Goal: Task Accomplishment & Management: Use online tool/utility

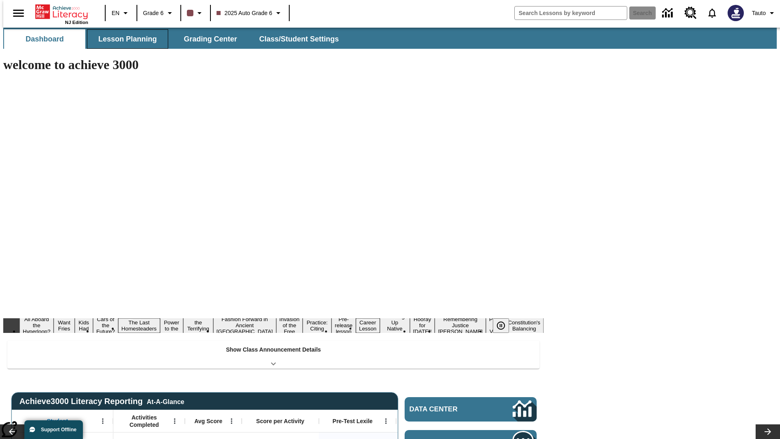
click at [124, 39] on button "Lesson Planning" at bounding box center [127, 38] width 81 height 19
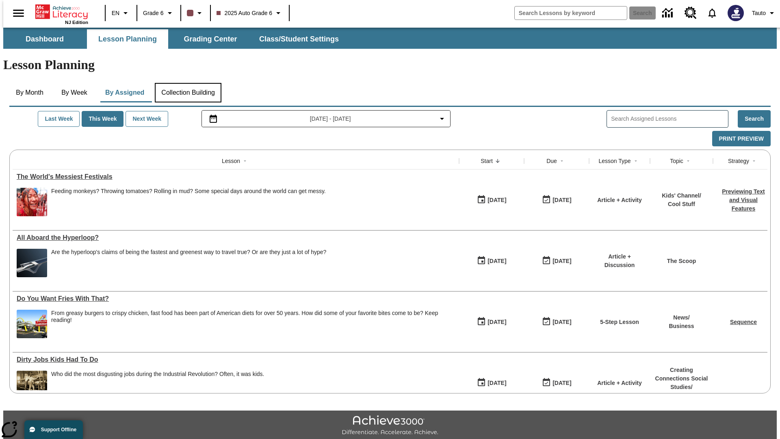
click at [188, 83] on button "Collection Building" at bounding box center [188, 92] width 67 height 19
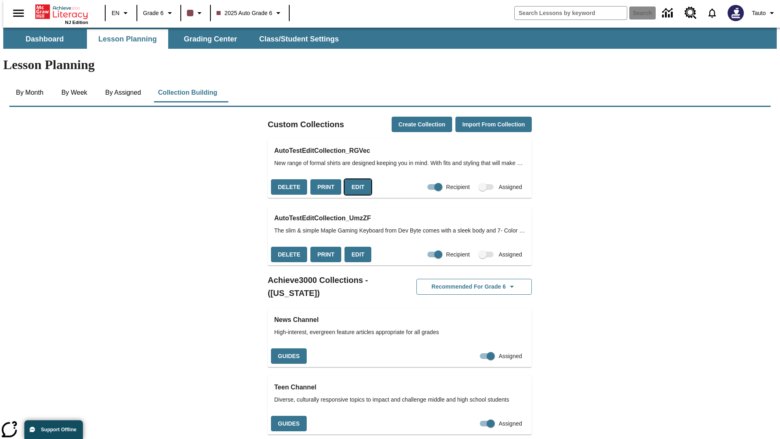
click at [355, 179] on button "Edit" at bounding box center [357, 187] width 27 height 16
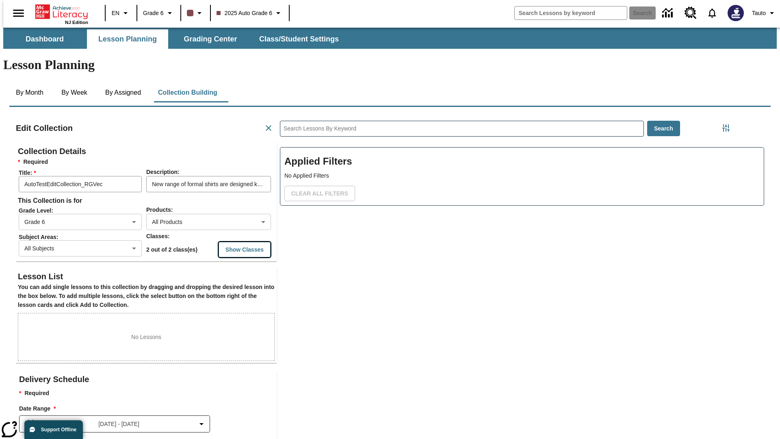
click at [229, 242] on button "Show Classes" at bounding box center [245, 250] width 52 height 16
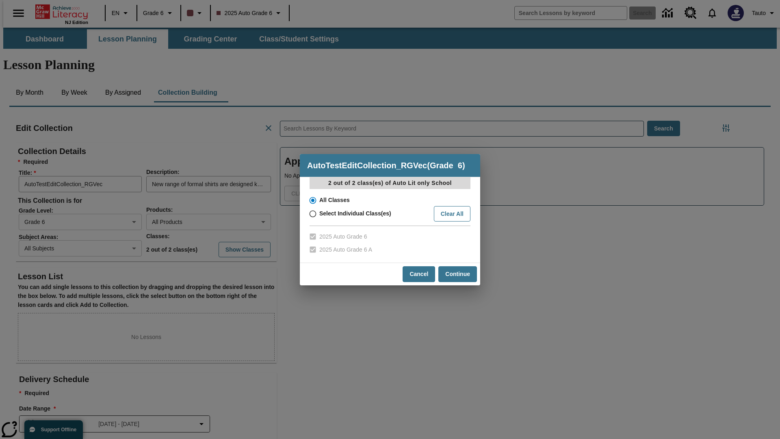
scroll to position [0, 0]
click at [312, 213] on input "Select Individual Class(es)" at bounding box center [312, 213] width 14 height 11
radio input "true"
checkbox input "false"
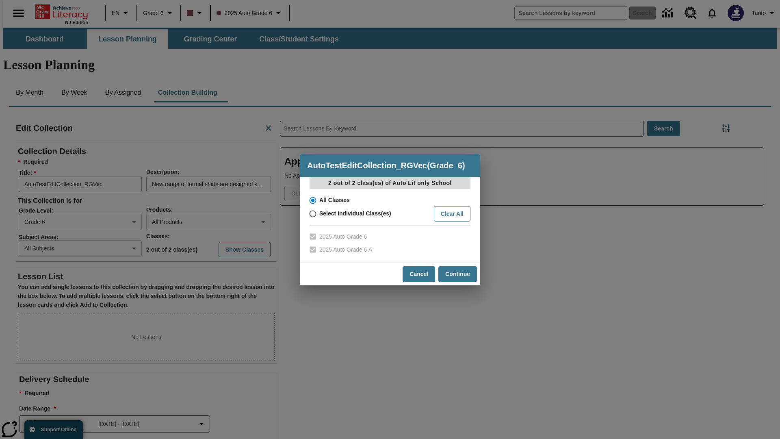
click at [312, 236] on input "2025 Auto Grade 6" at bounding box center [312, 236] width 14 height 13
checkbox input "true"
click at [457, 274] on button "Continue" at bounding box center [457, 274] width 39 height 16
radio input "false"
radio input "true"
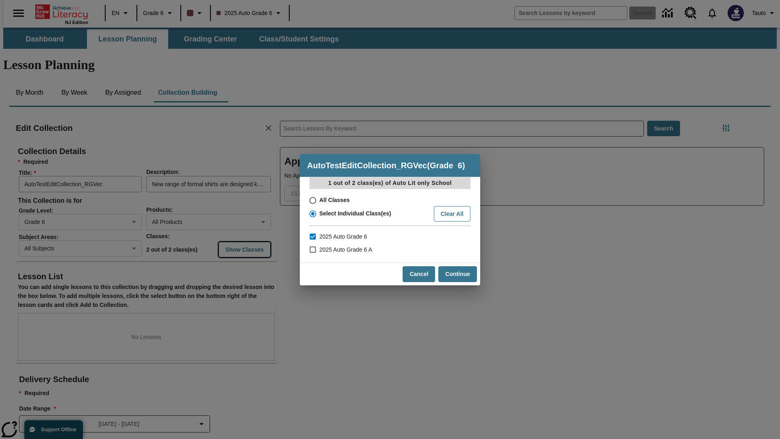
checkbox input "false"
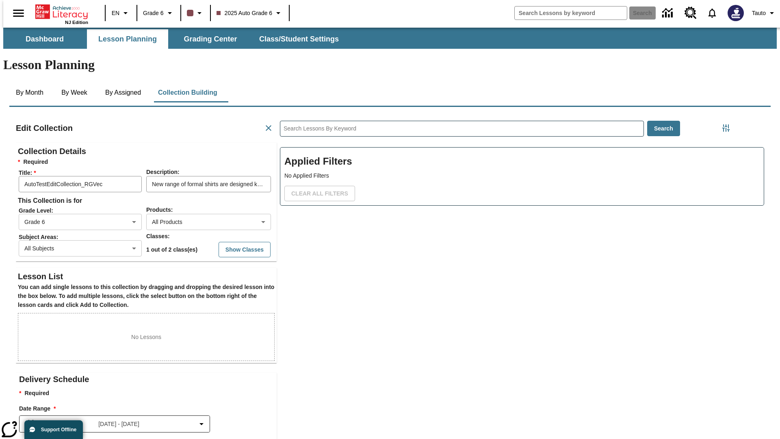
click at [74, 220] on body "Skip to main content NJ Edition EN Grade 6 2025 Auto Grade 6 Search 0 Tauto Das…" at bounding box center [389, 282] width 773 height 509
